Goal: Check status: Check status

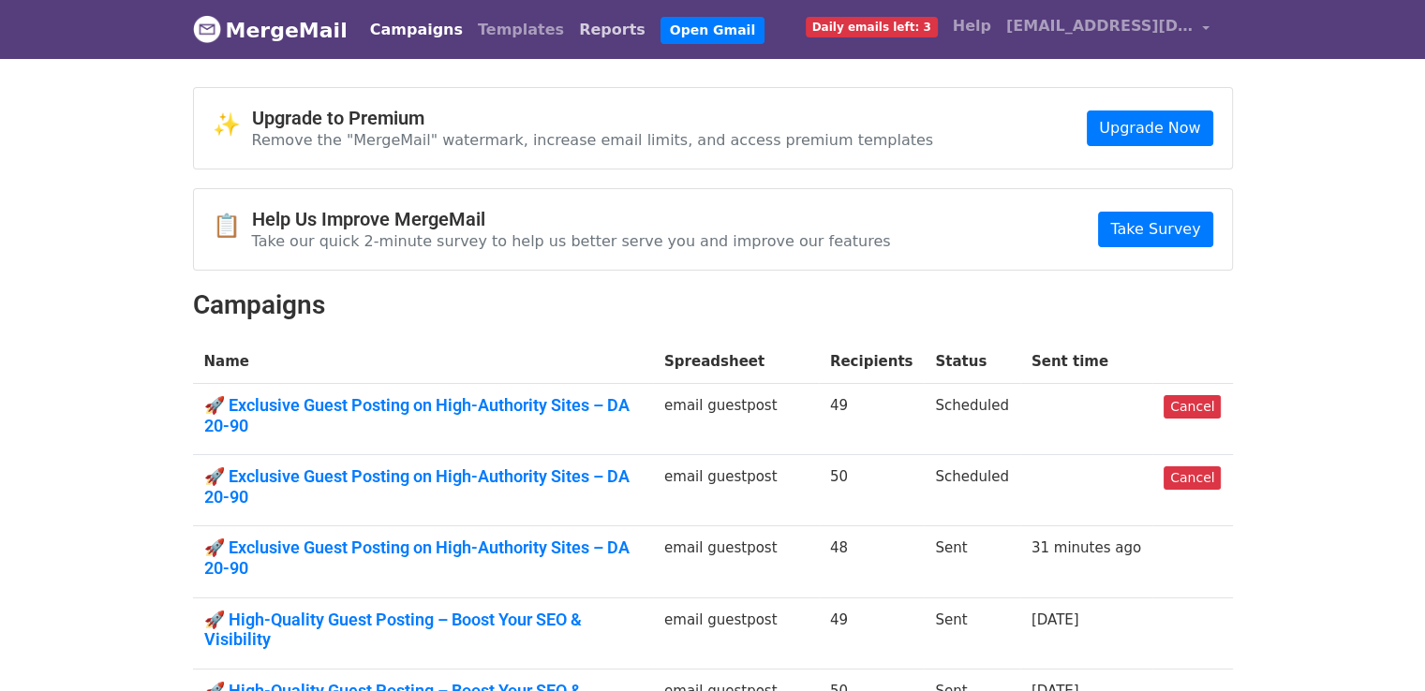
click at [571, 37] on link "Reports" at bounding box center [612, 29] width 82 height 37
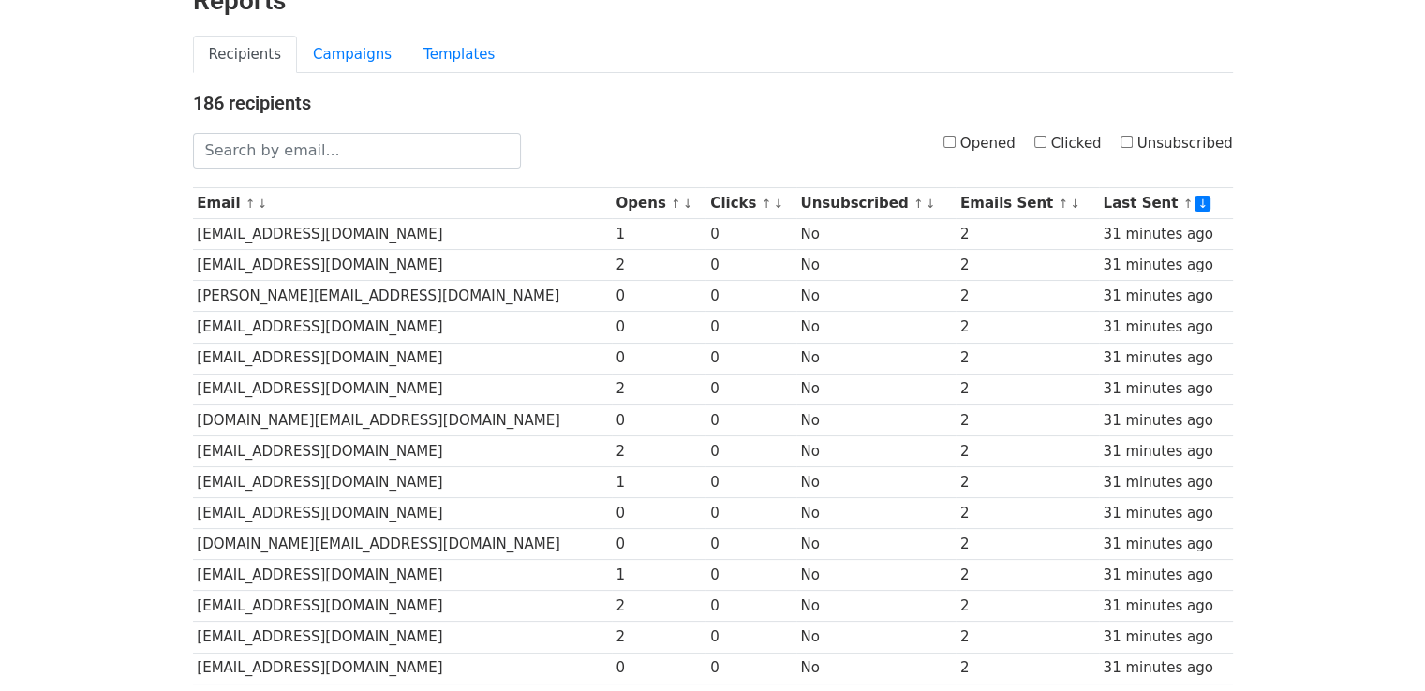
scroll to position [98, 0]
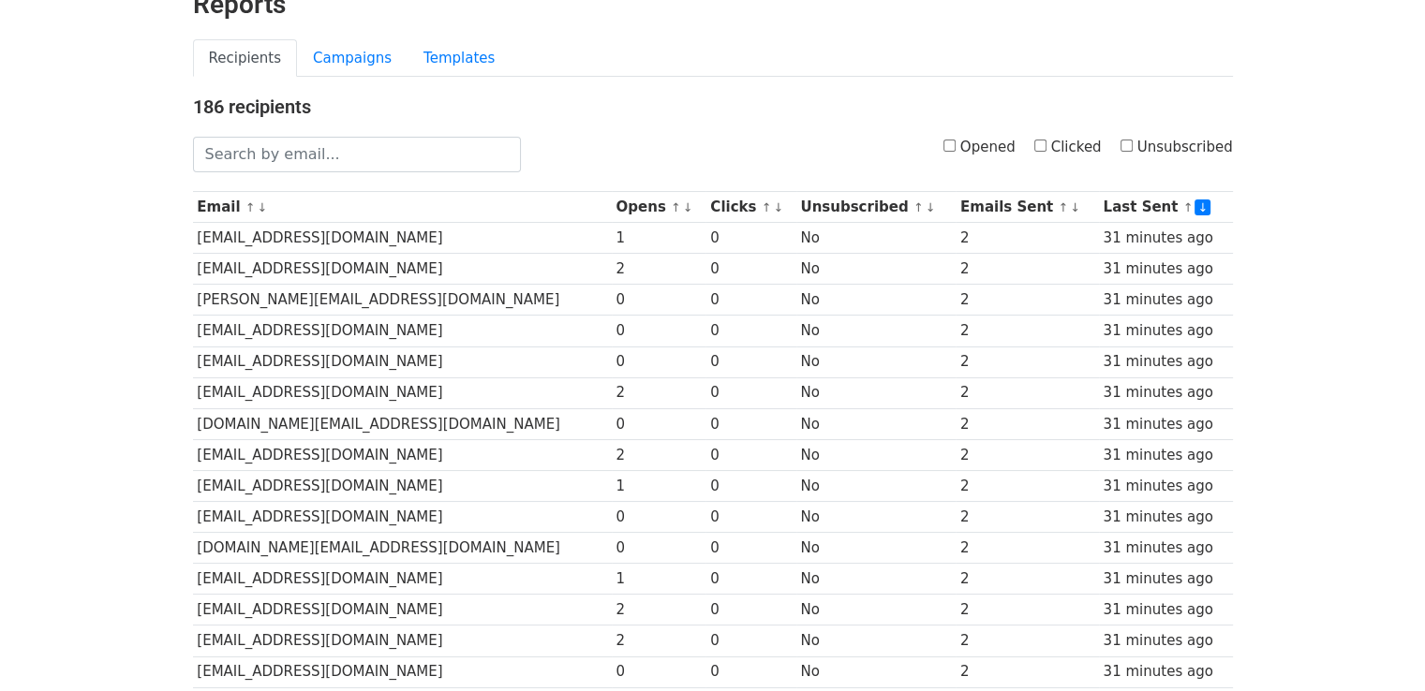
click at [969, 144] on label "Opened" at bounding box center [979, 148] width 72 height 22
click at [956, 144] on input "Opened" at bounding box center [949, 146] width 12 height 12
checkbox input "true"
click at [1068, 138] on label "Clicked" at bounding box center [1067, 148] width 67 height 22
click at [1046, 140] on input "Clicked" at bounding box center [1040, 146] width 12 height 12
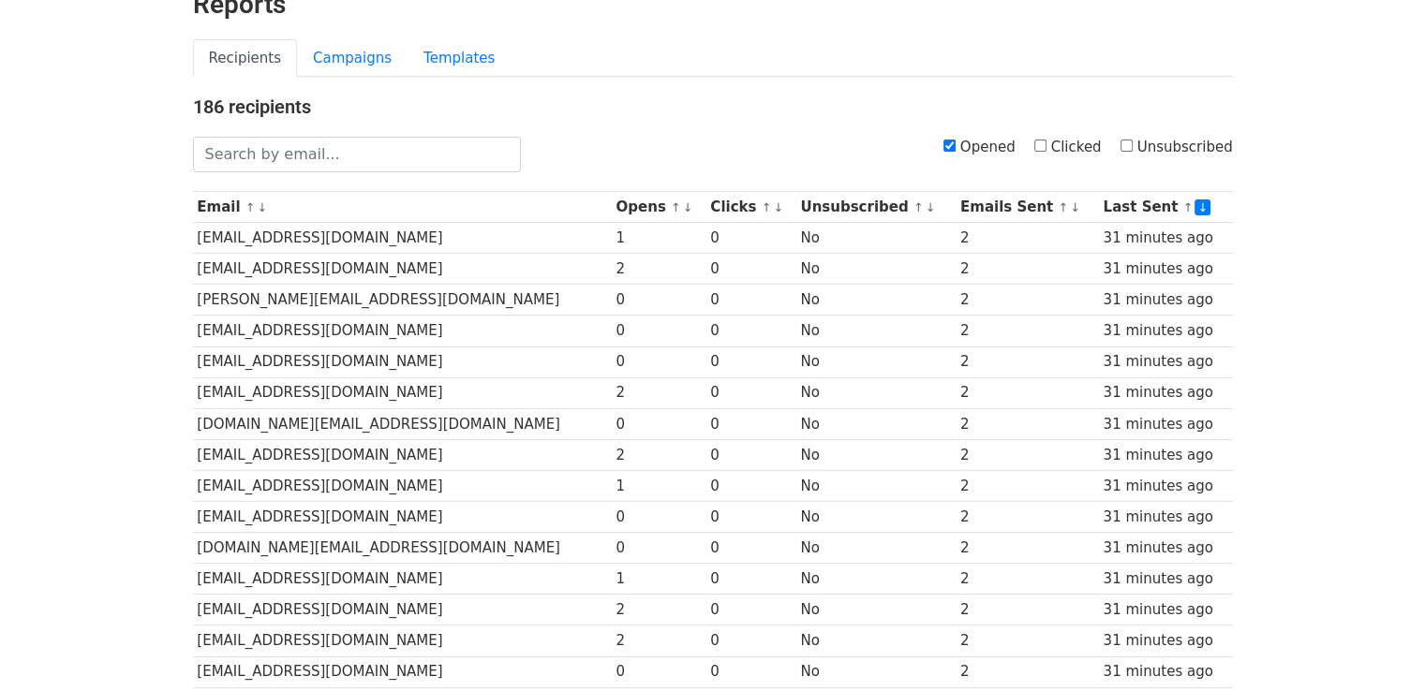
checkbox input "true"
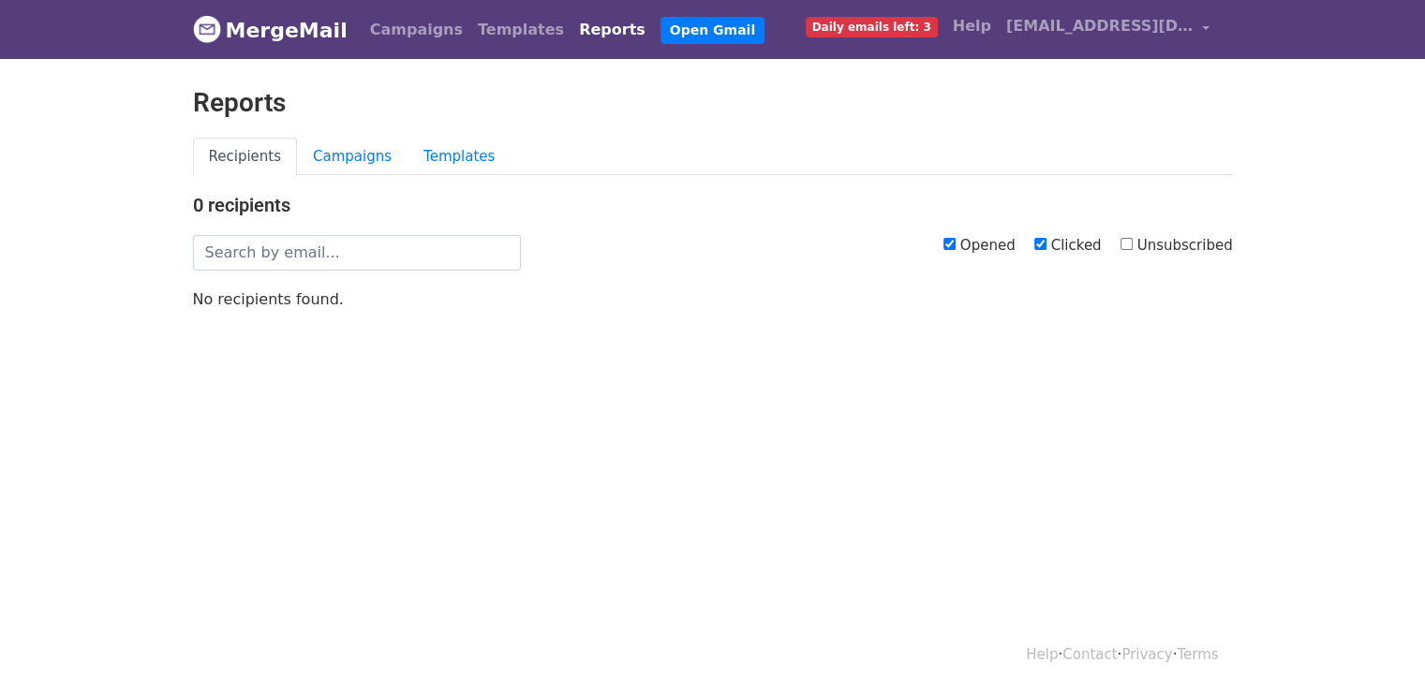
click at [1046, 243] on input "Clicked" at bounding box center [1040, 244] width 12 height 12
checkbox input "false"
